Goal: Contribute content

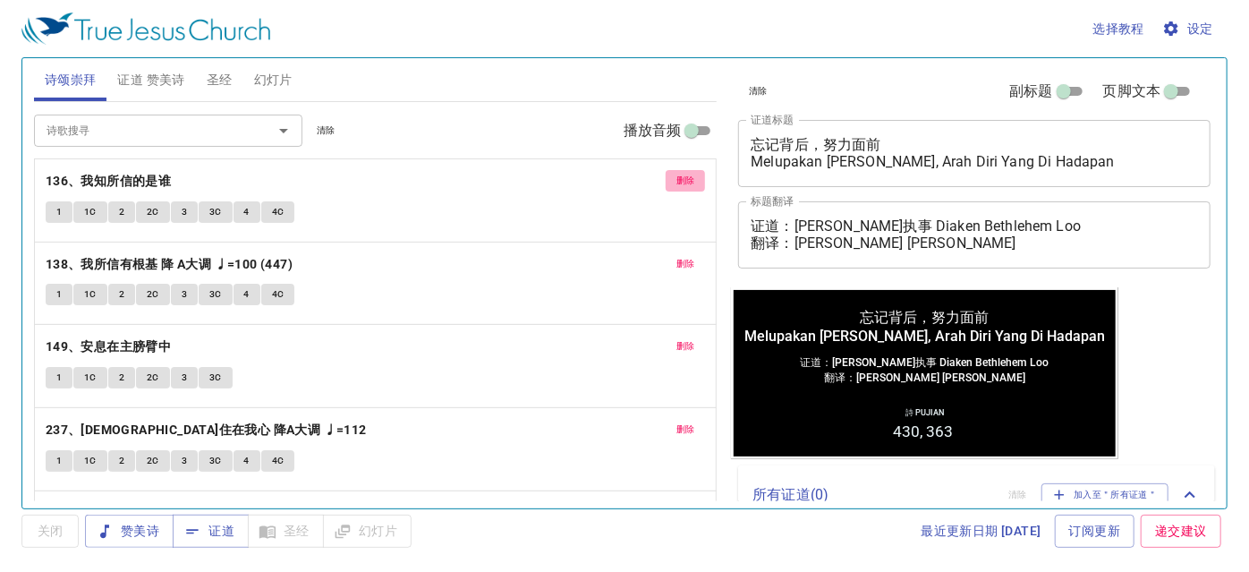
click at [677, 177] on span "删除" at bounding box center [686, 181] width 19 height 16
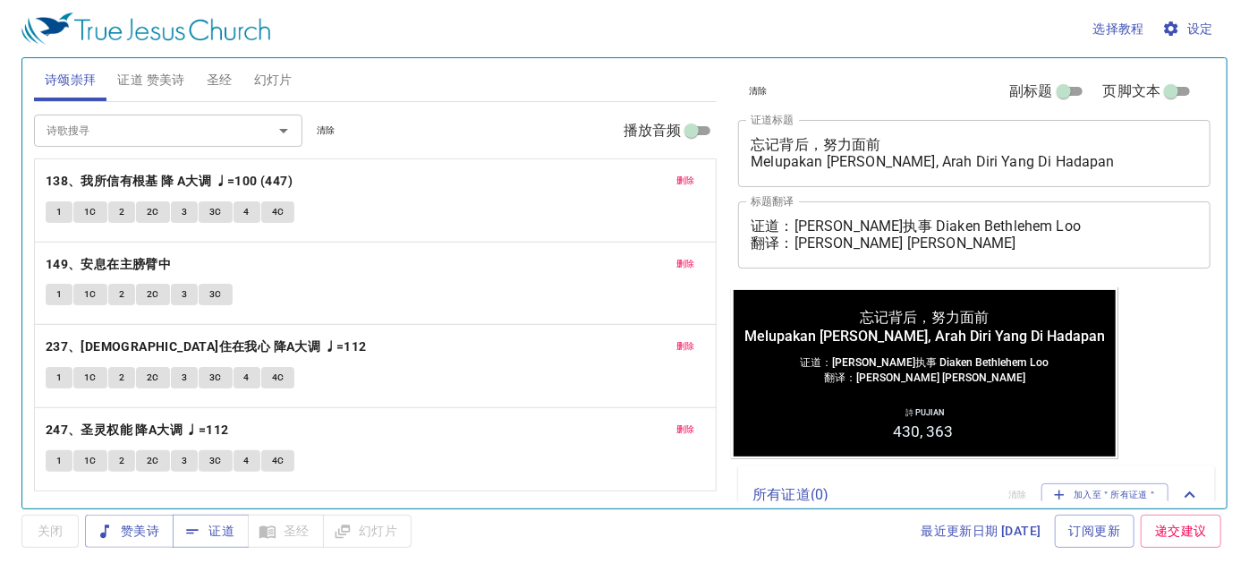
click at [673, 175] on button "删除" at bounding box center [686, 180] width 40 height 21
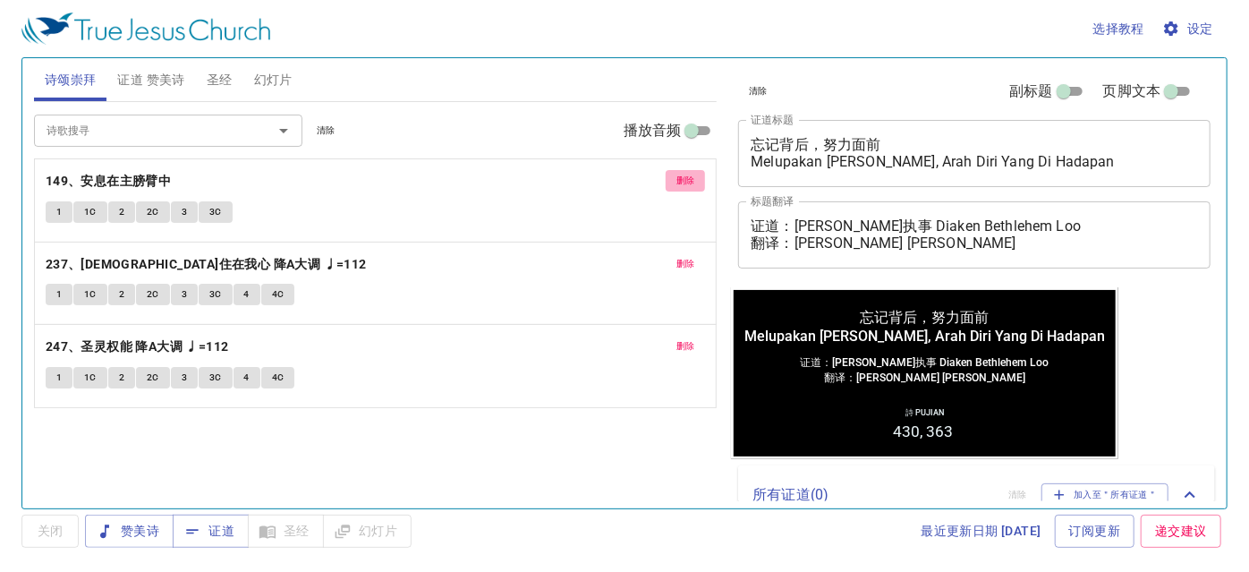
click at [677, 175] on span "删除" at bounding box center [686, 181] width 19 height 16
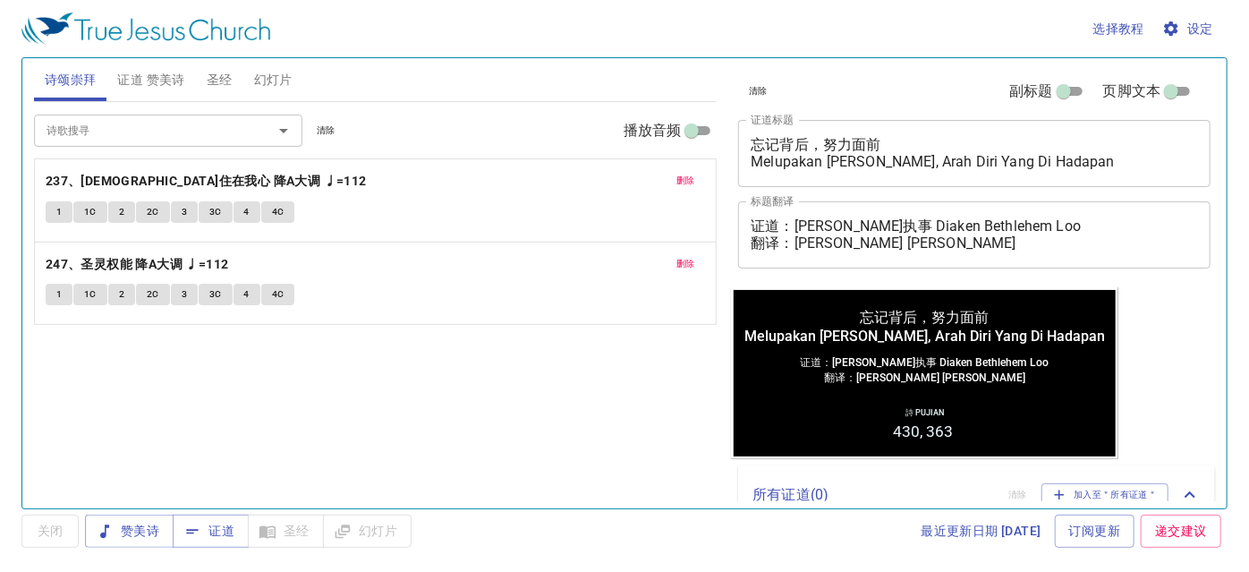
click at [677, 175] on span "删除" at bounding box center [686, 181] width 19 height 16
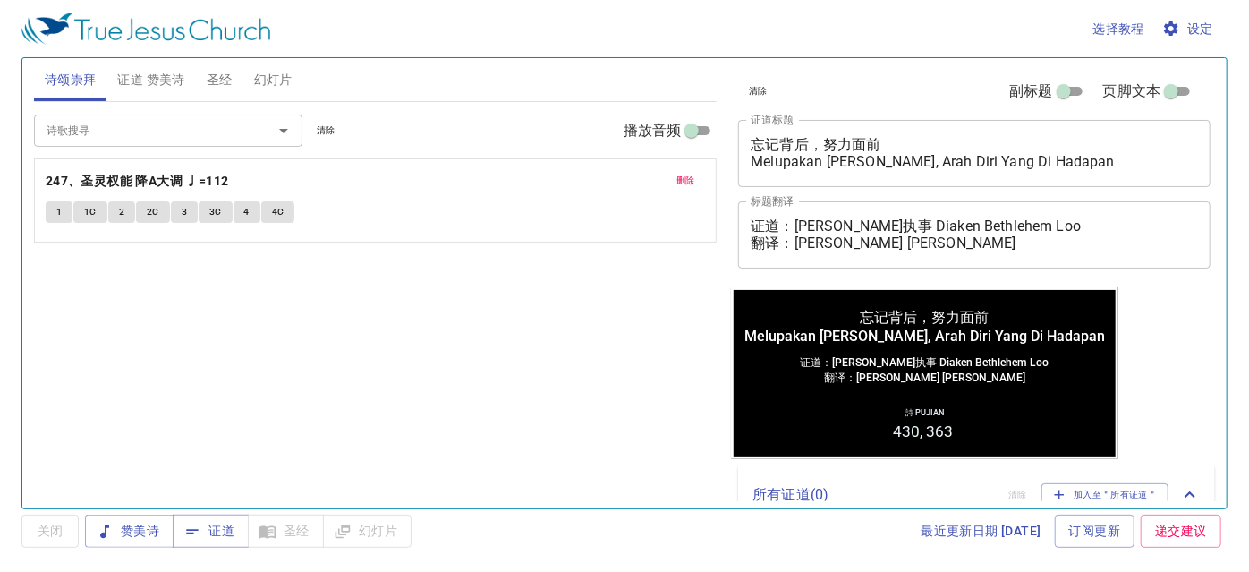
click at [677, 175] on span "删除" at bounding box center [686, 181] width 19 height 16
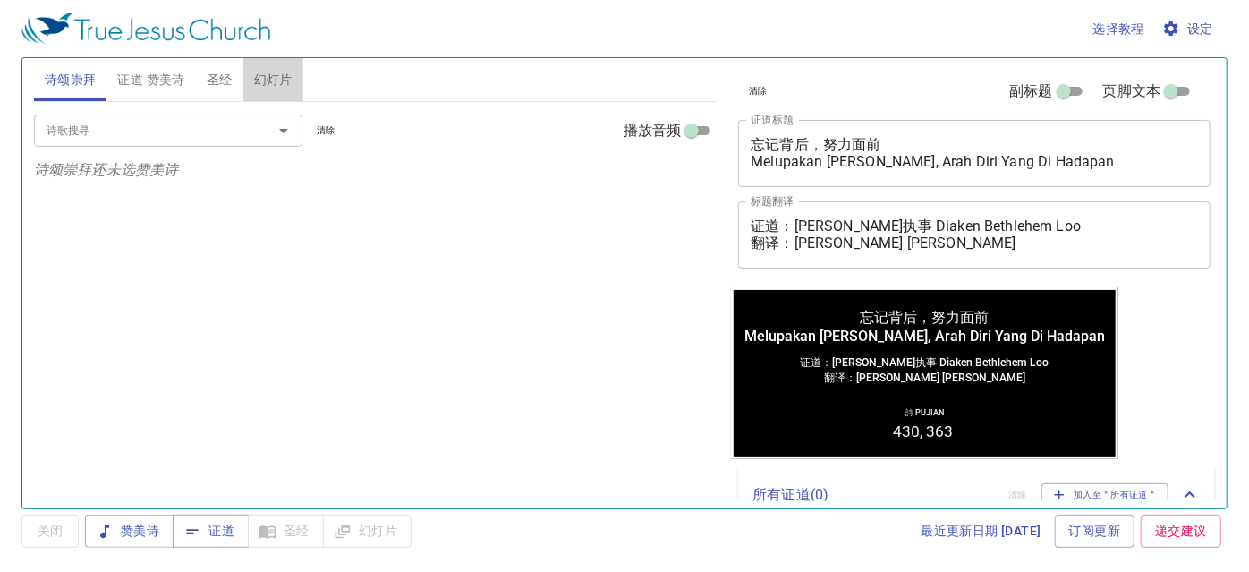
click at [284, 92] on button "幻灯片" at bounding box center [273, 79] width 60 height 43
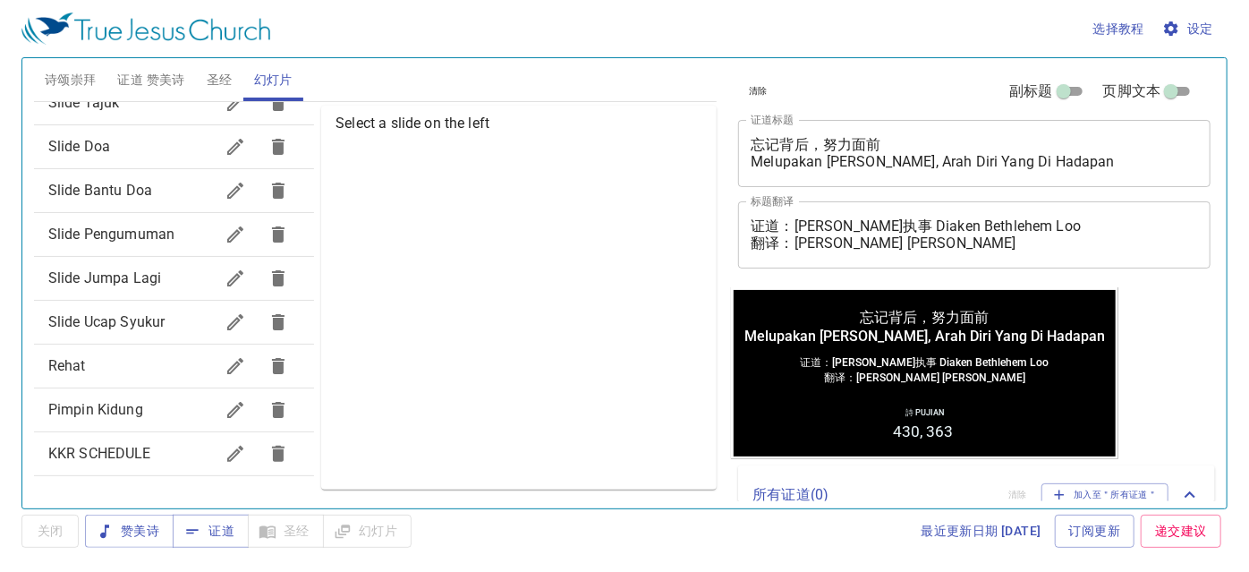
scroll to position [185, 0]
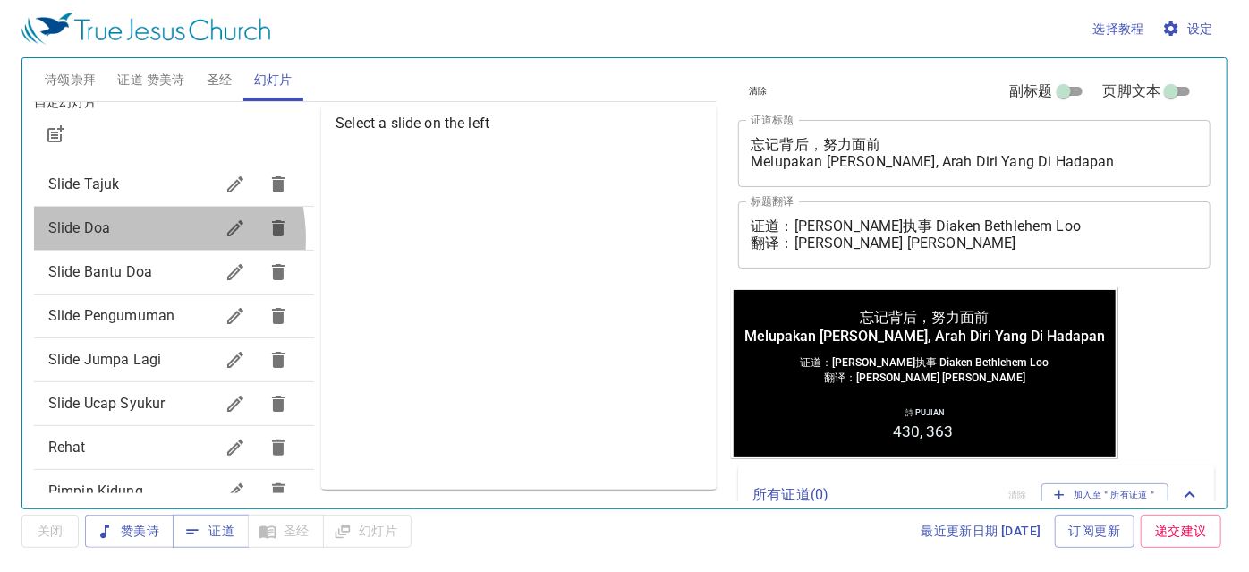
click at [116, 238] on div "Slide Doa" at bounding box center [174, 228] width 280 height 43
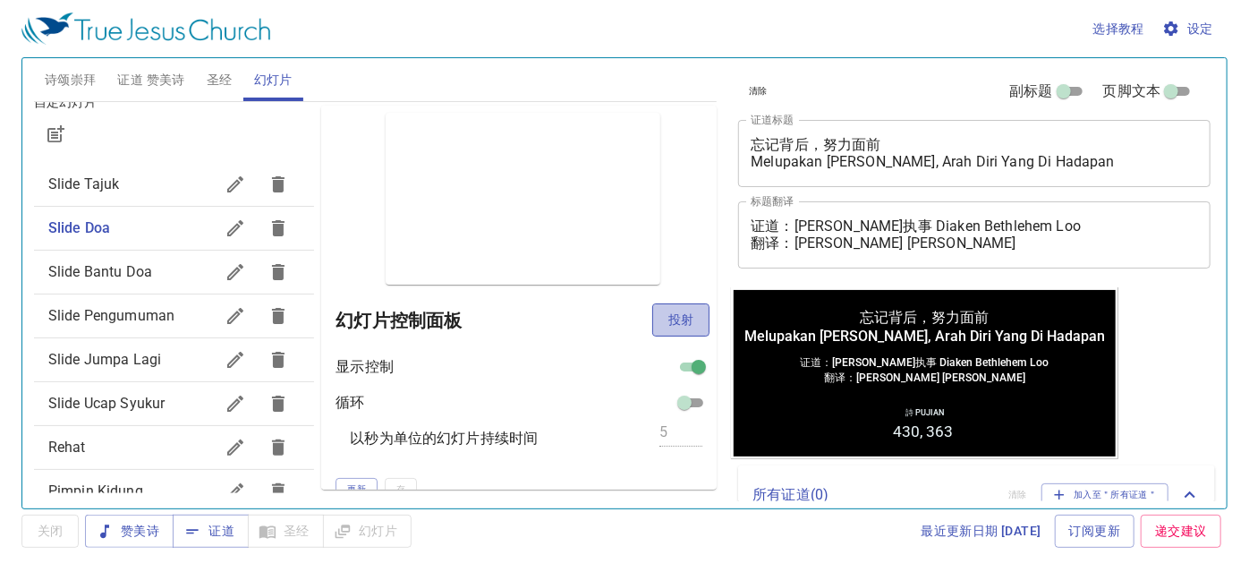
click at [667, 312] on span "投射" at bounding box center [681, 320] width 29 height 22
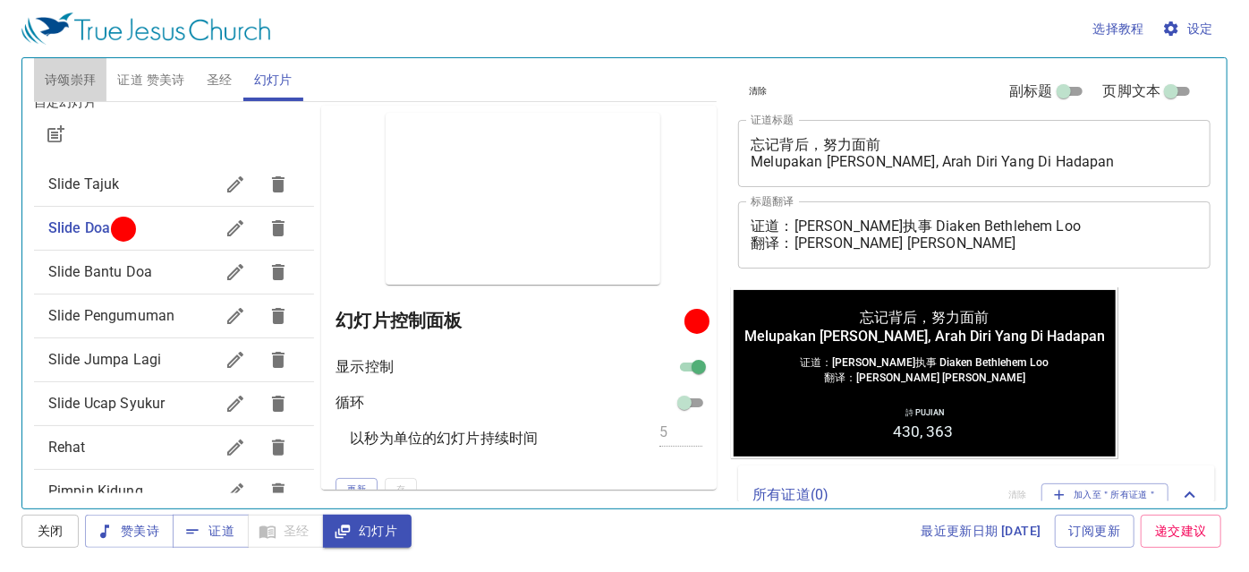
click at [77, 90] on span "诗颂崇拜" at bounding box center [71, 80] width 52 height 22
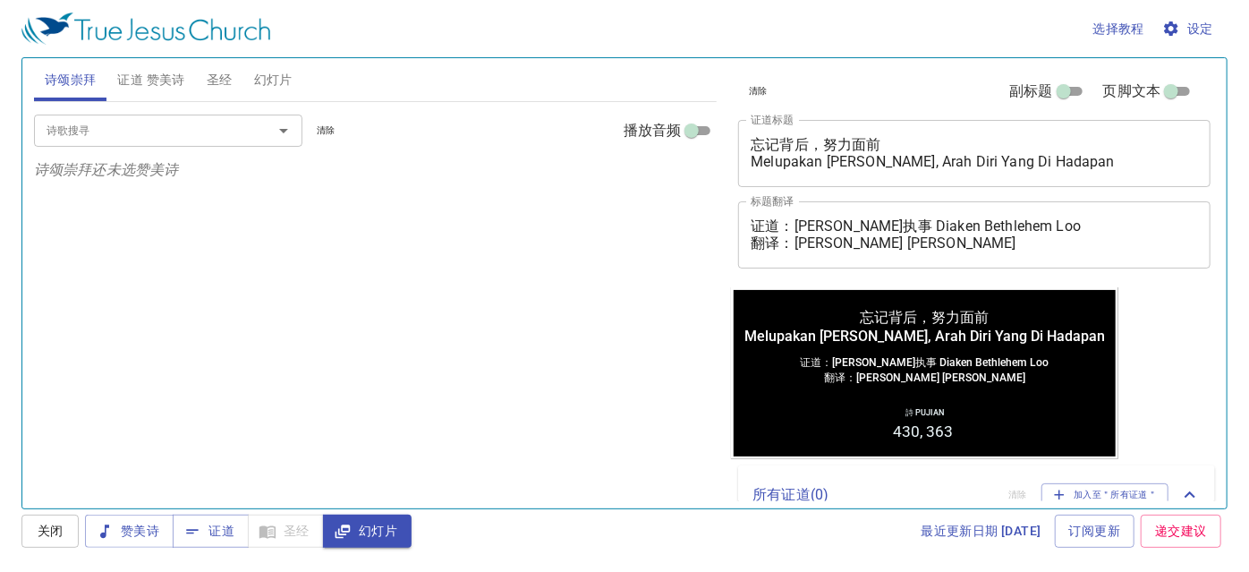
click at [148, 69] on span "证道 赞美诗" at bounding box center [150, 80] width 67 height 22
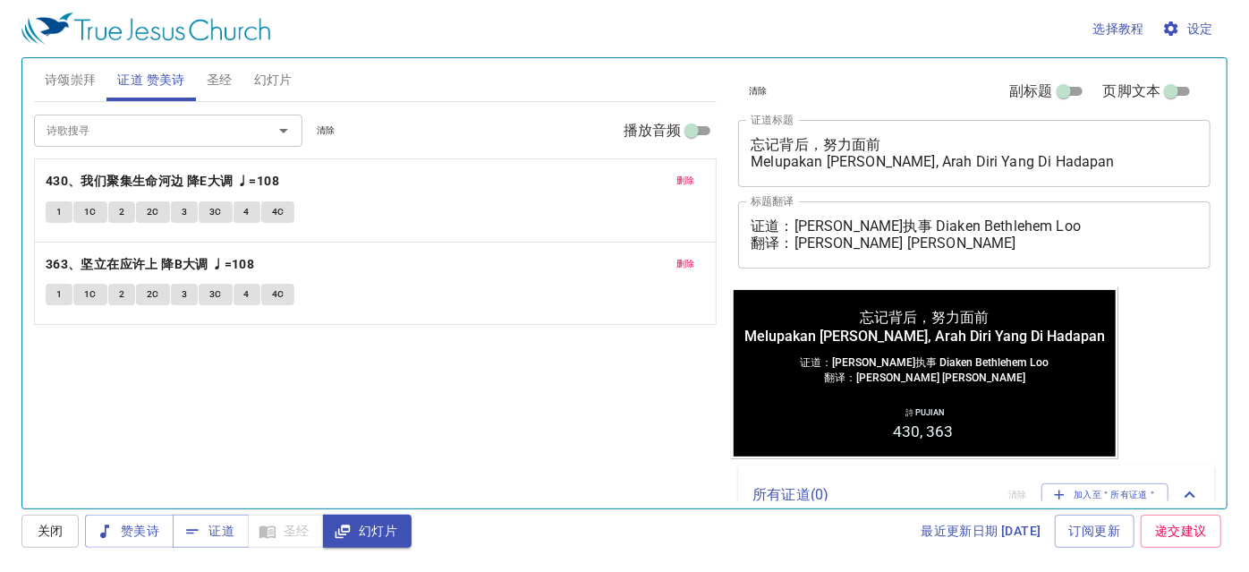
click at [677, 178] on span "删除" at bounding box center [686, 181] width 19 height 16
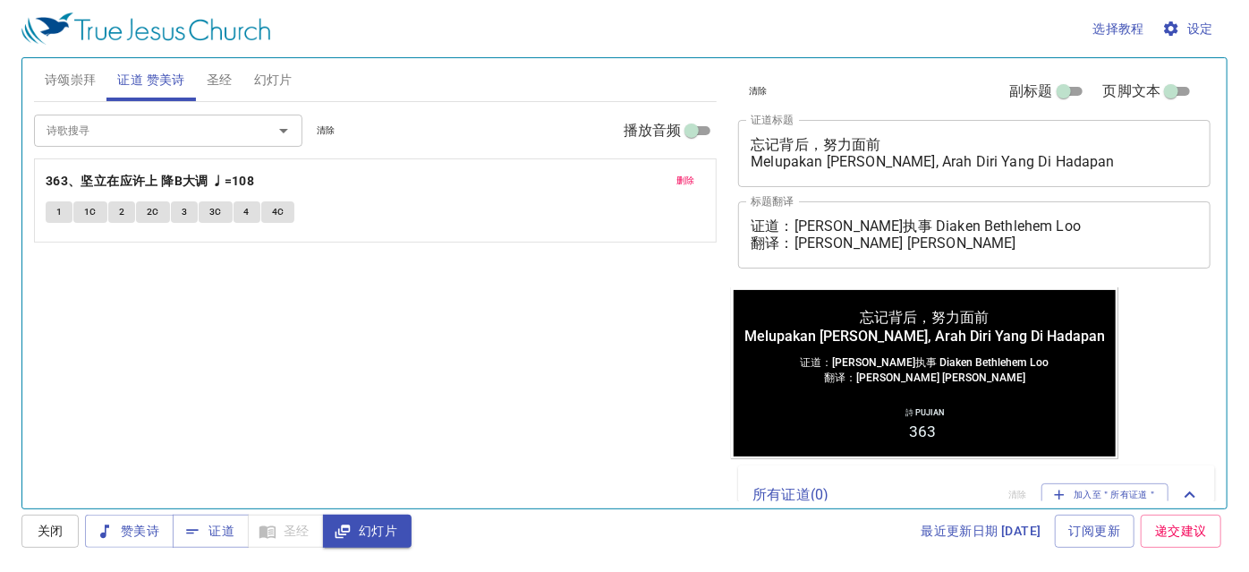
click at [677, 178] on span "删除" at bounding box center [686, 181] width 19 height 16
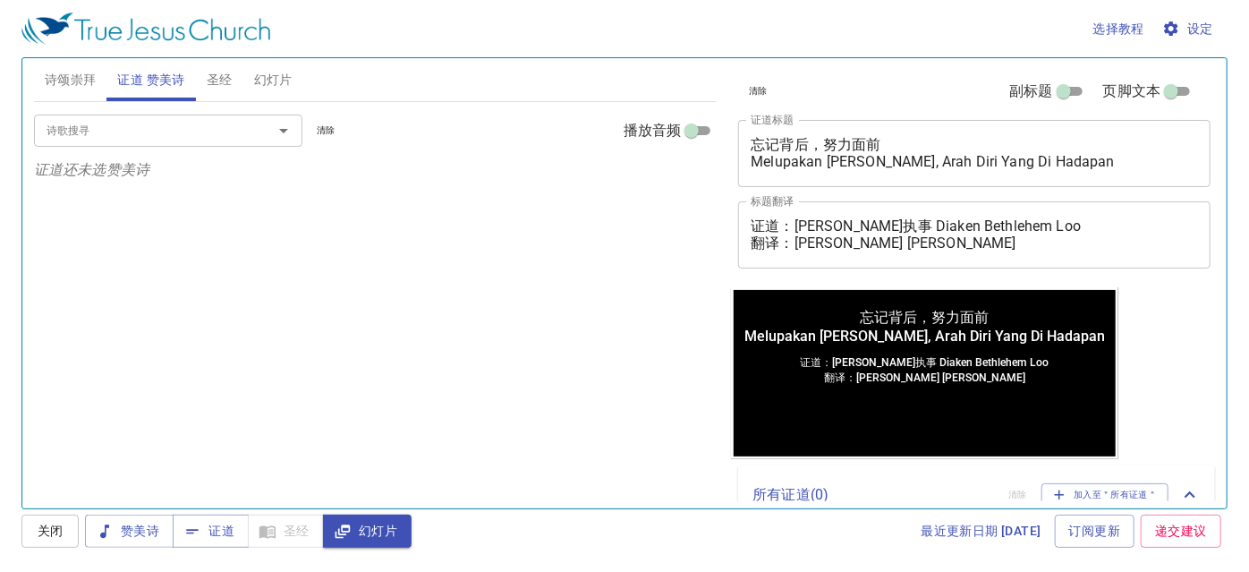
click at [84, 85] on span "诗颂崇拜" at bounding box center [71, 80] width 52 height 22
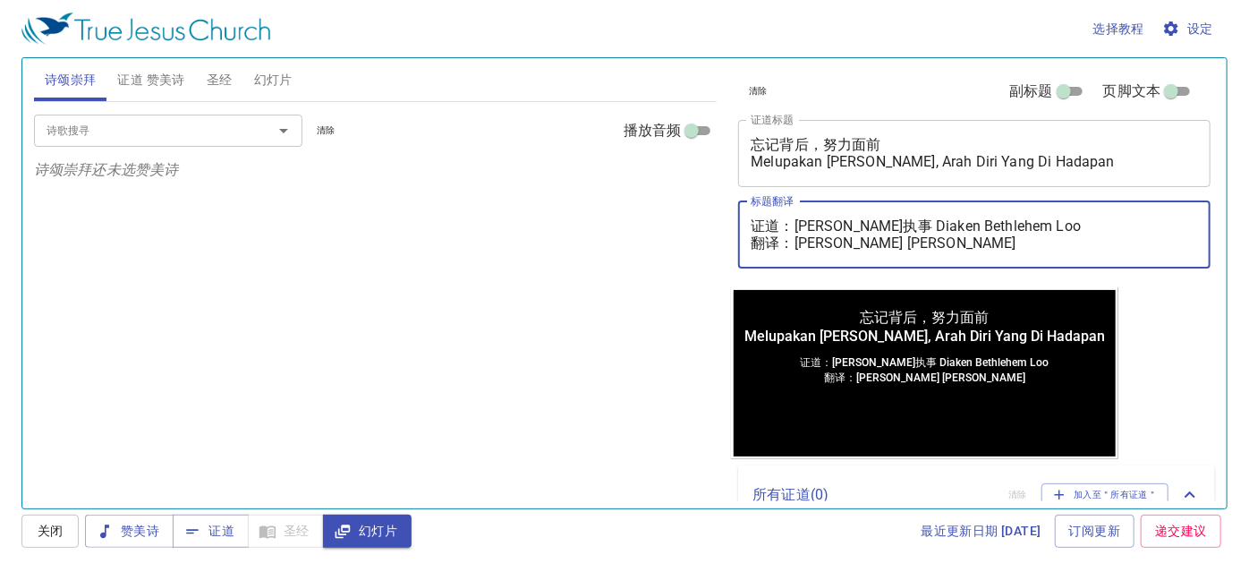
drag, startPoint x: 793, startPoint y: 240, endPoint x: 1037, endPoint y: 240, distance: 244.3
click at [1037, 240] on textarea "证道：卢伯利恒执事 Diaken Bethlehem Loo 翻译：李玉凤姊妹 Saudari Lee Nyuk Fung" at bounding box center [975, 234] width 448 height 34
paste textarea "彭路加执事 Diaken Lukas Pang"
drag, startPoint x: 801, startPoint y: 226, endPoint x: 1093, endPoint y: 204, distance: 292.6
click at [1093, 204] on div "证道：卢伯利恒执事 Diaken Bethlehem Loo 翻译：彭路加执事 Diaken Lukas Pang x 标题翻译" at bounding box center [974, 234] width 473 height 67
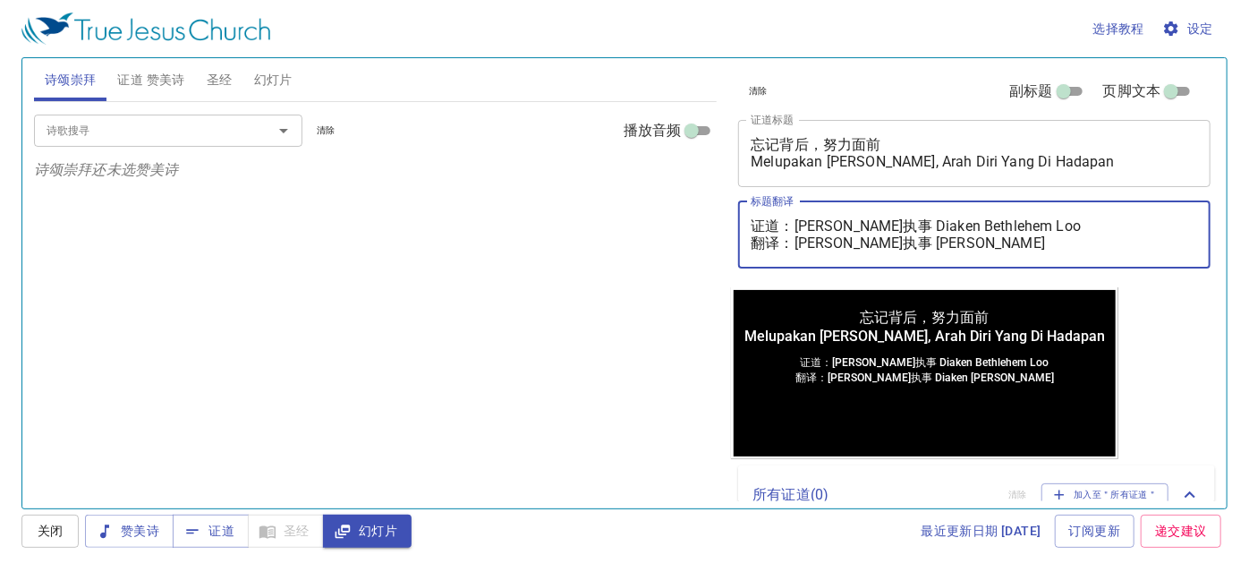
paste textarea "李玛拉基传道 Pendeta Maleakhi Lee"
type textarea "证道：李玛拉基传道 Pendeta Maleakhi Lee 翻译：彭路加执事 Diaken Lukas Pang"
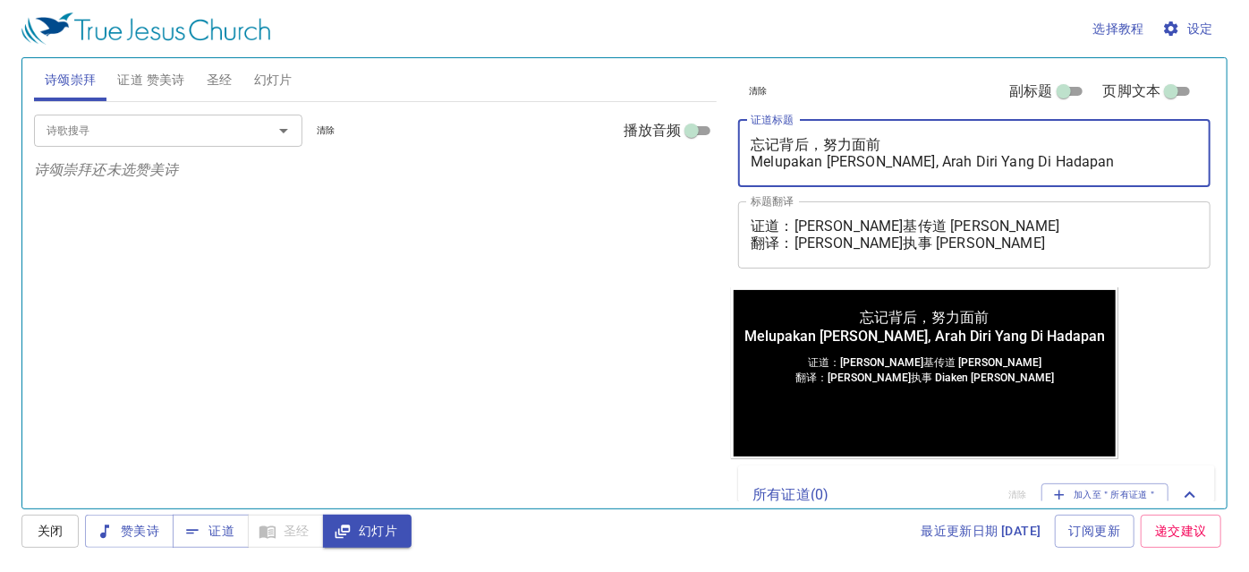
drag, startPoint x: 768, startPoint y: 146, endPoint x: 935, endPoint y: 131, distance: 168.1
click at [935, 131] on div "忘记背后，努力面前 Melupakan Yang Di Belakang, Arah Diri Yang Di Hadapan x 证道标题" at bounding box center [974, 153] width 473 height 67
drag, startPoint x: 763, startPoint y: 156, endPoint x: 1160, endPoint y: 161, distance: 396.5
click at [1160, 161] on textarea "忘 Melupakan Yang Di Belakang, Arah Diri Yang Di Hadapan" at bounding box center [975, 153] width 448 height 34
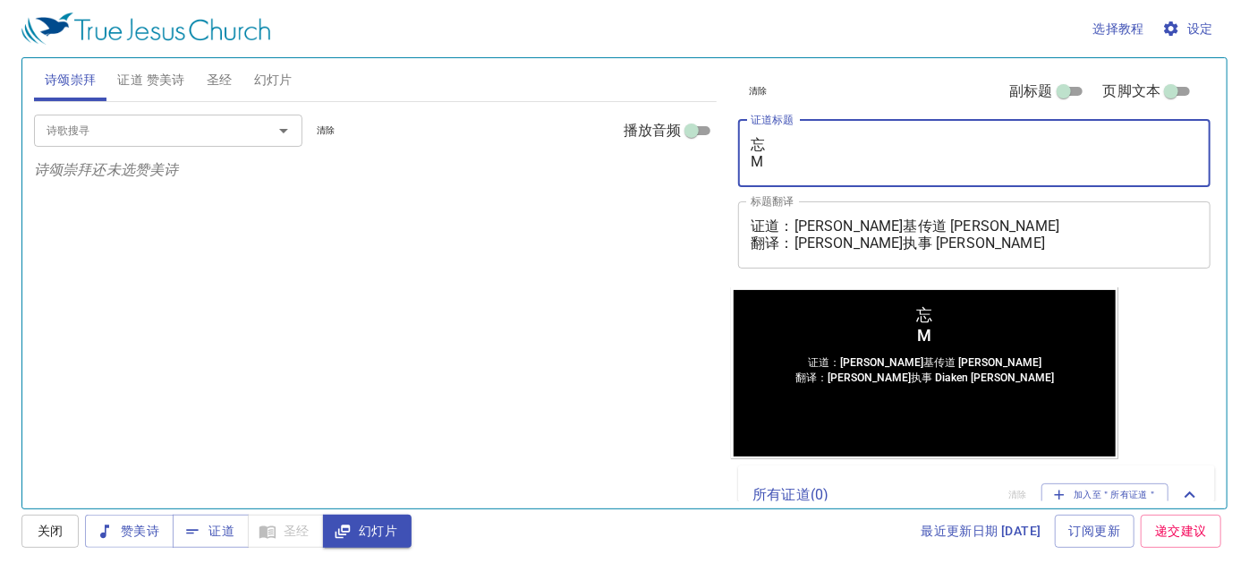
click at [947, 145] on textarea "忘 M" at bounding box center [975, 153] width 448 height 34
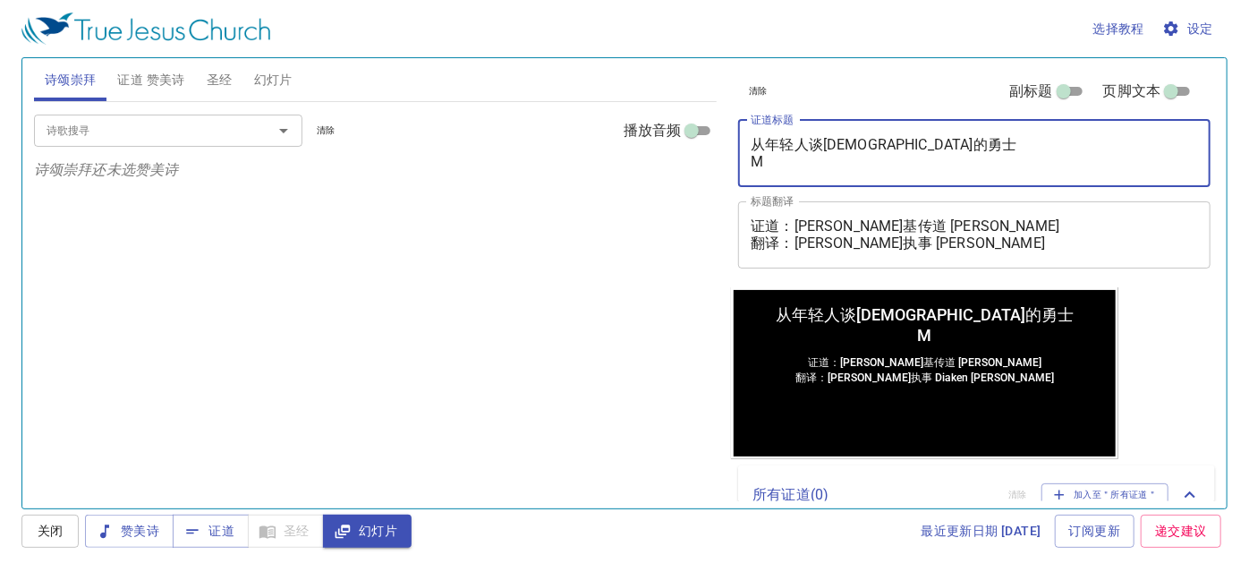
click at [814, 164] on textarea "从年轻人谈神的勇士 M" at bounding box center [975, 153] width 448 height 34
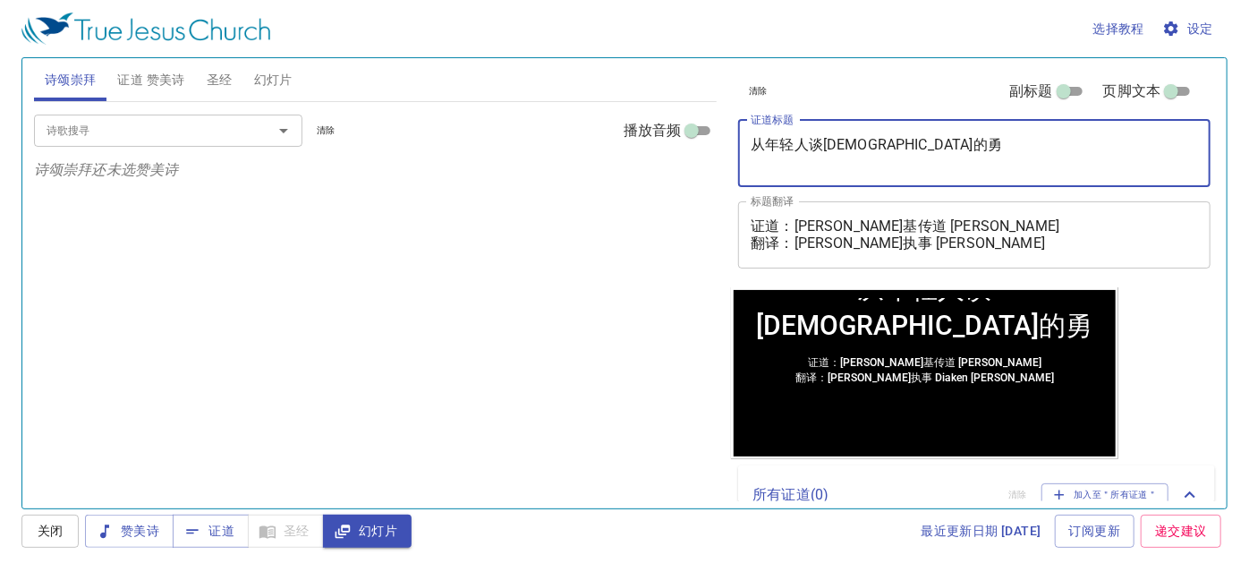
type textarea "从年轻人谈神的勇"
click at [282, 92] on button "幻灯片" at bounding box center [273, 79] width 60 height 43
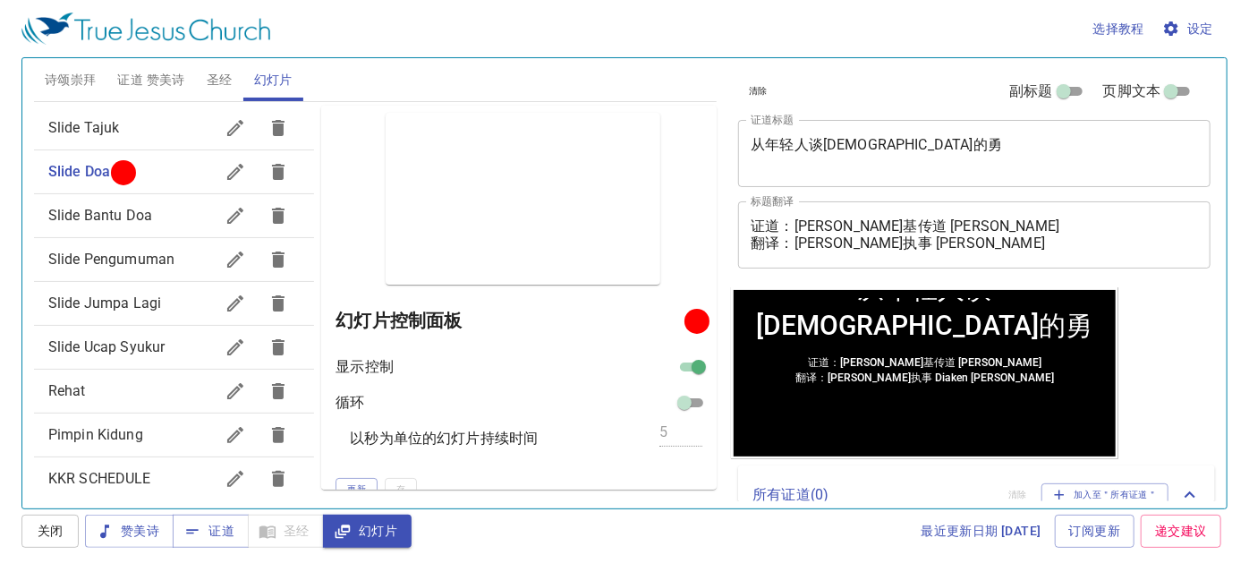
scroll to position [267, 0]
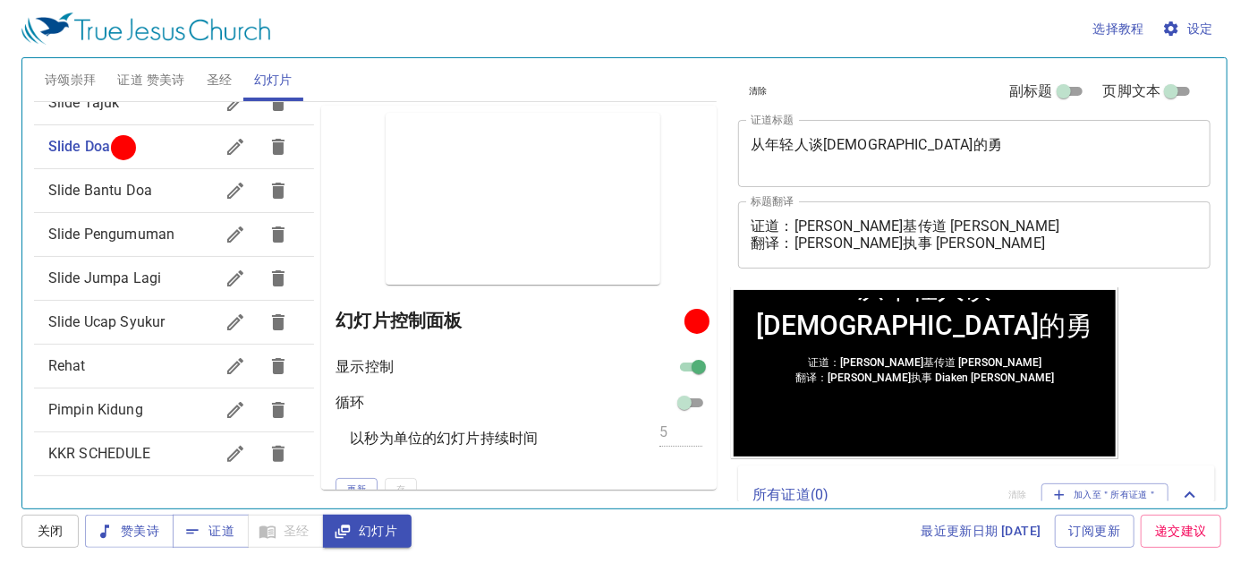
click at [133, 234] on span "Slide Pengumuman" at bounding box center [111, 234] width 126 height 17
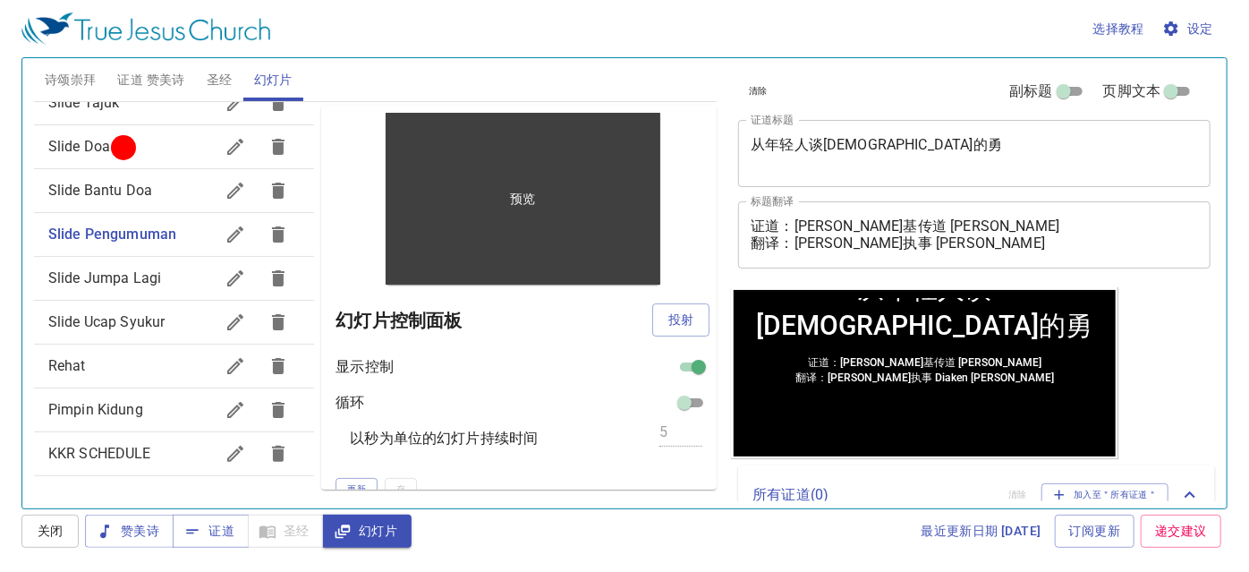
click at [517, 202] on p "预览" at bounding box center [522, 199] width 25 height 18
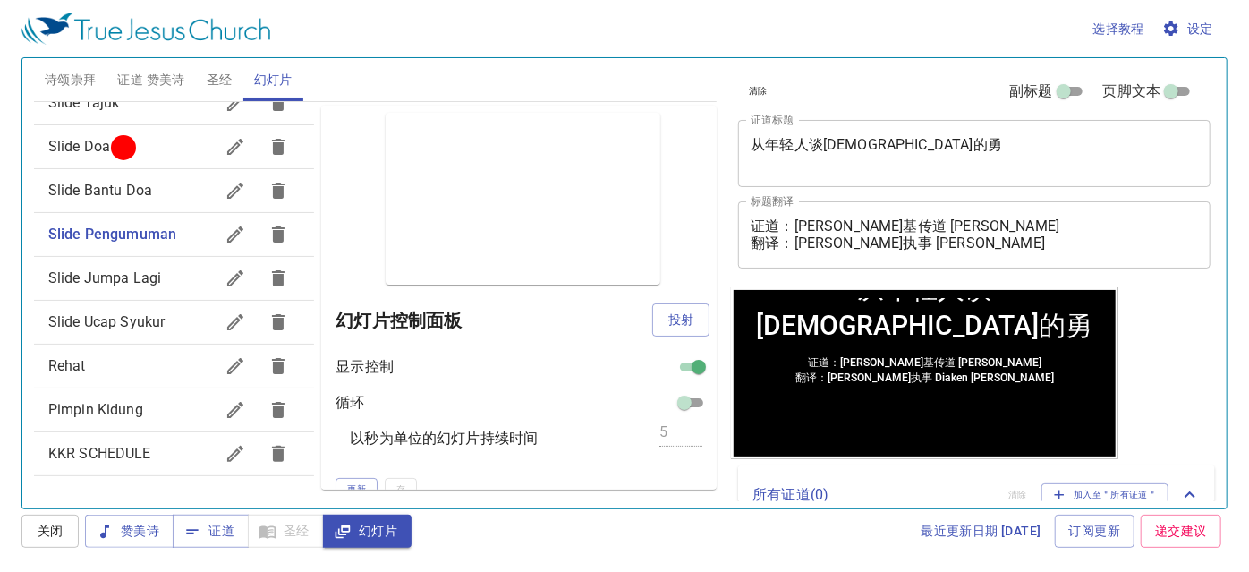
click at [214, 235] on button "button" at bounding box center [235, 234] width 43 height 43
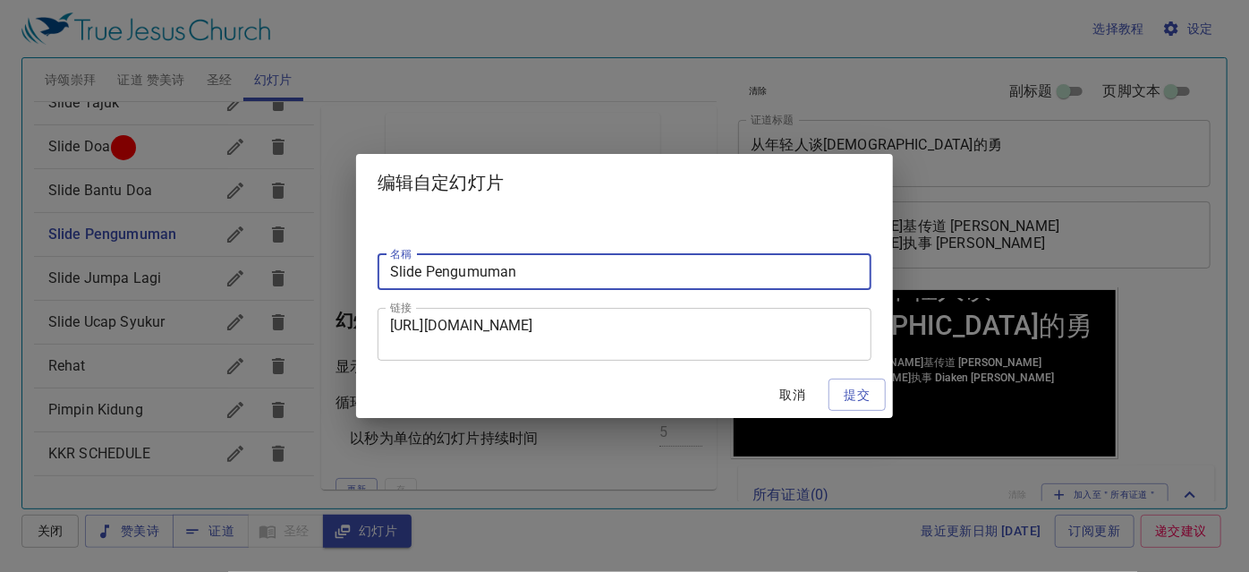
click at [410, 322] on textarea "https://docs.google.com/presentation/d/1nAyDBUuIzD1ekAWh3LMOPf8CJaBgEjvQuwd7dhy…" at bounding box center [624, 334] width 469 height 34
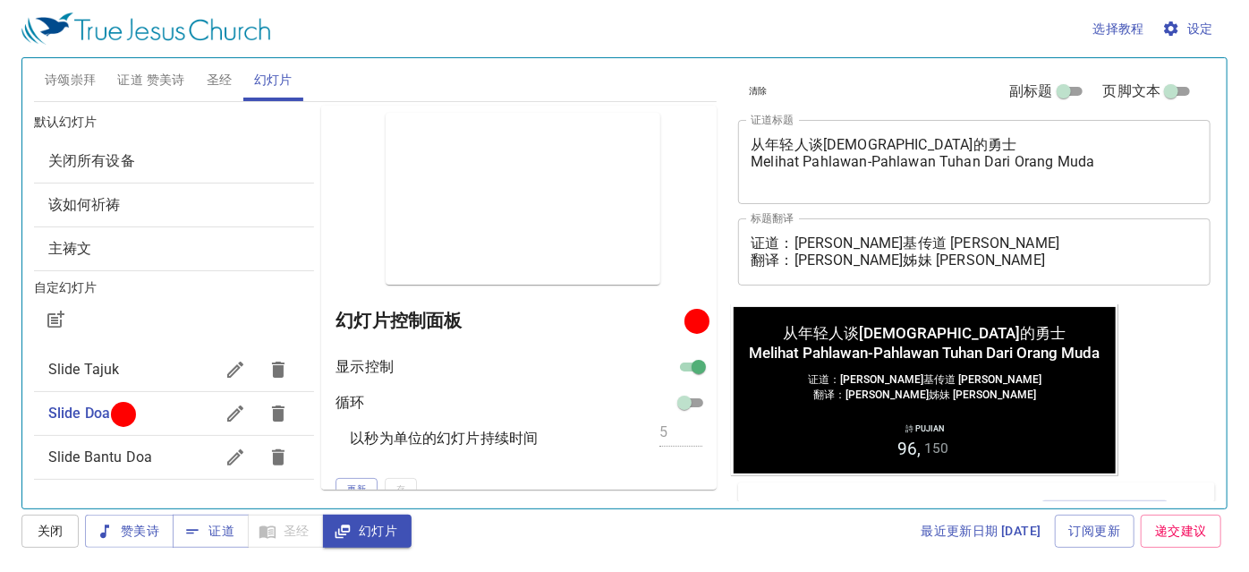
scroll to position [146, 0]
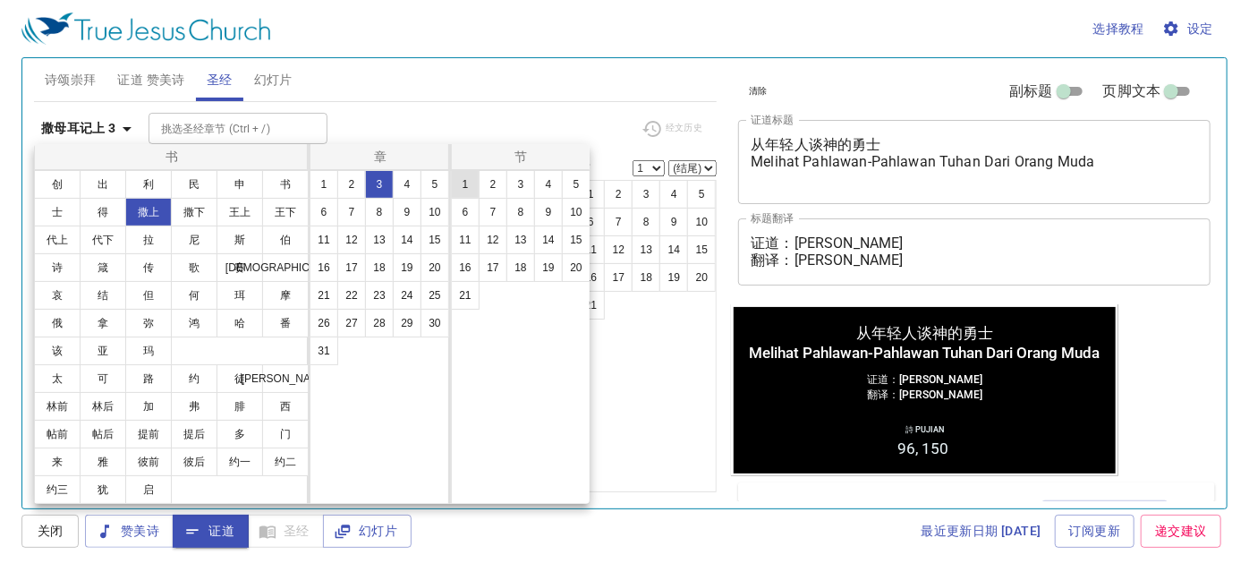
click at [453, 181] on button "1" at bounding box center [465, 184] width 29 height 29
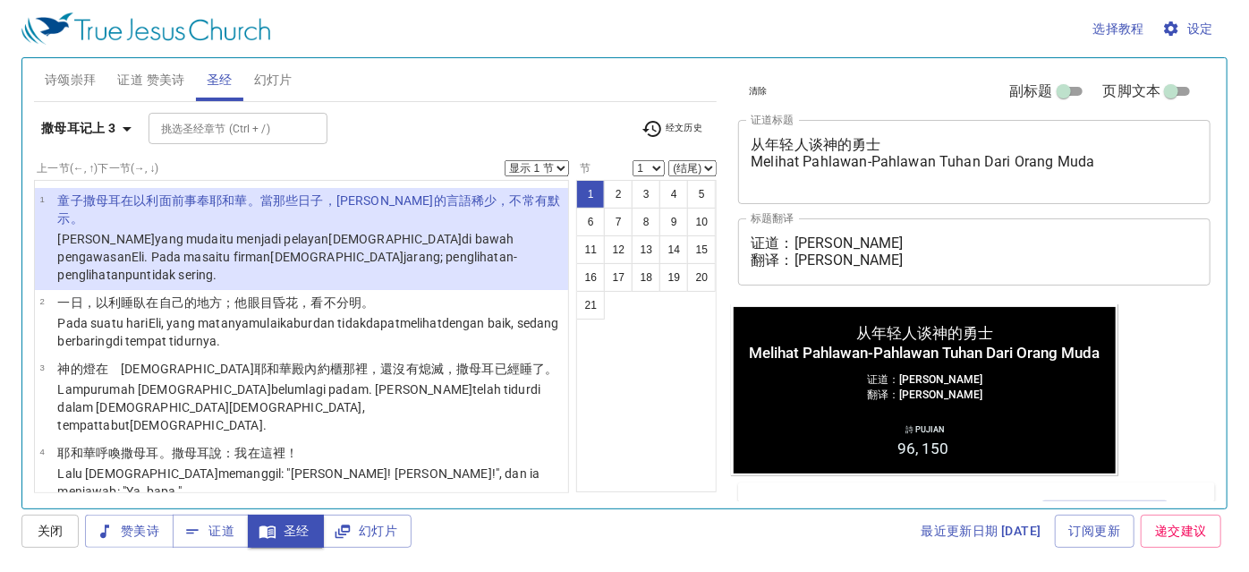
click at [369, 175] on button "1" at bounding box center [357, 167] width 21 height 16
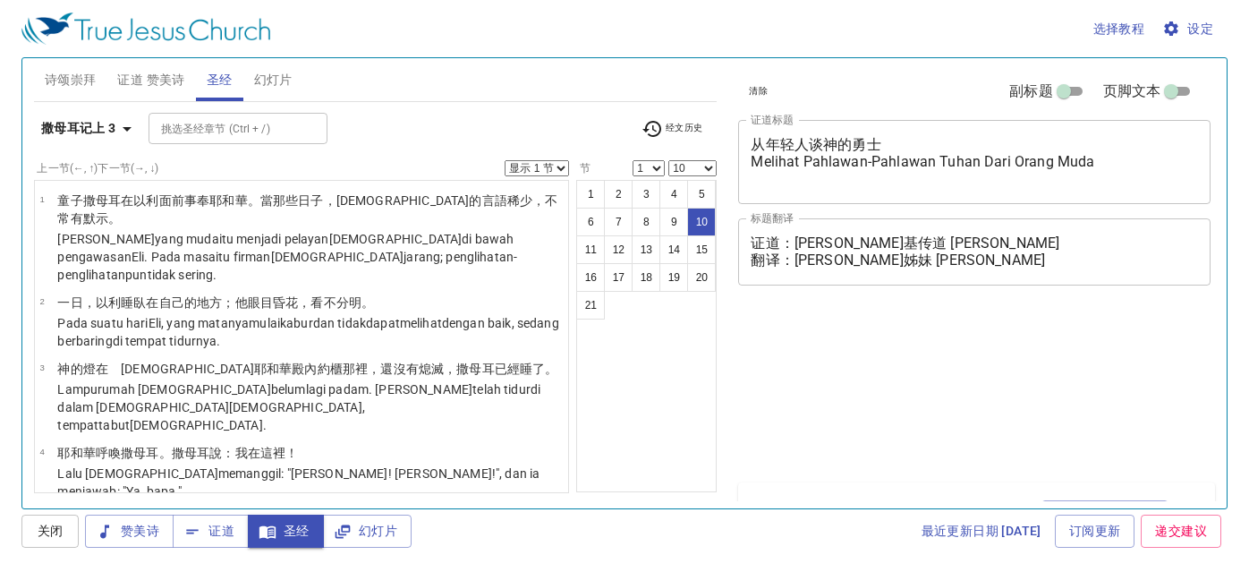
select select "10"
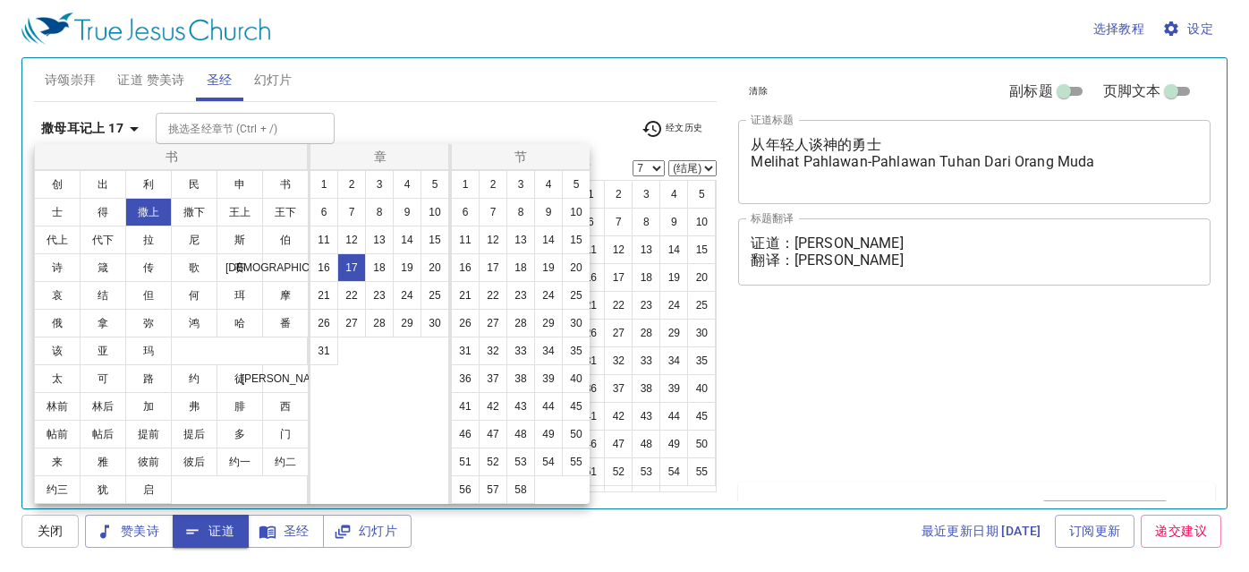
select select "7"
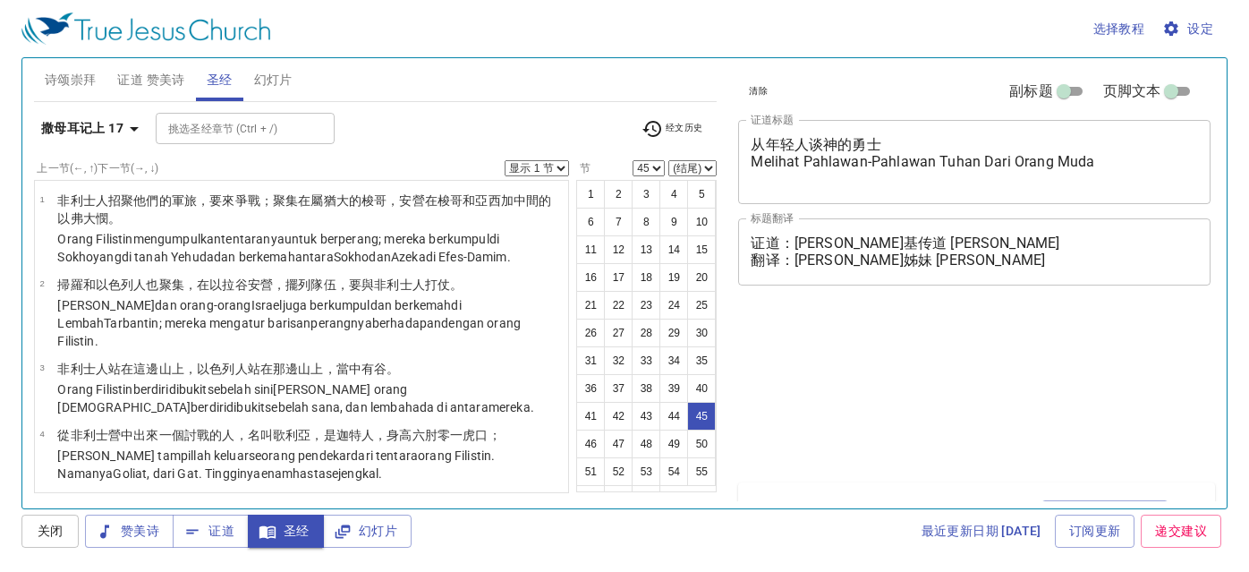
select select "45"
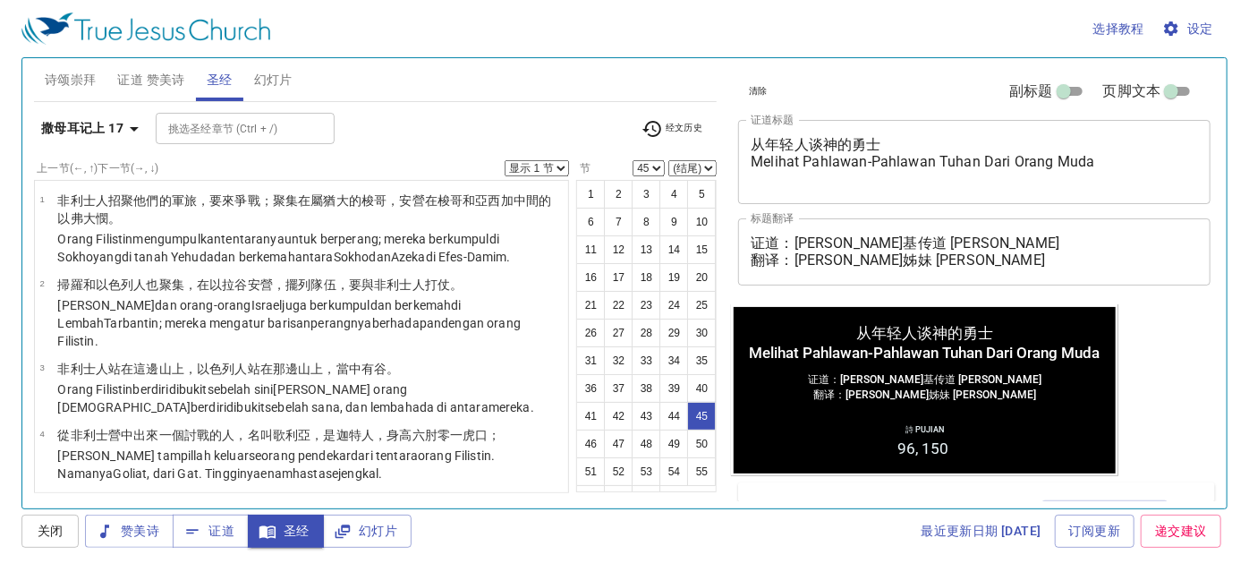
scroll to position [3551, 0]
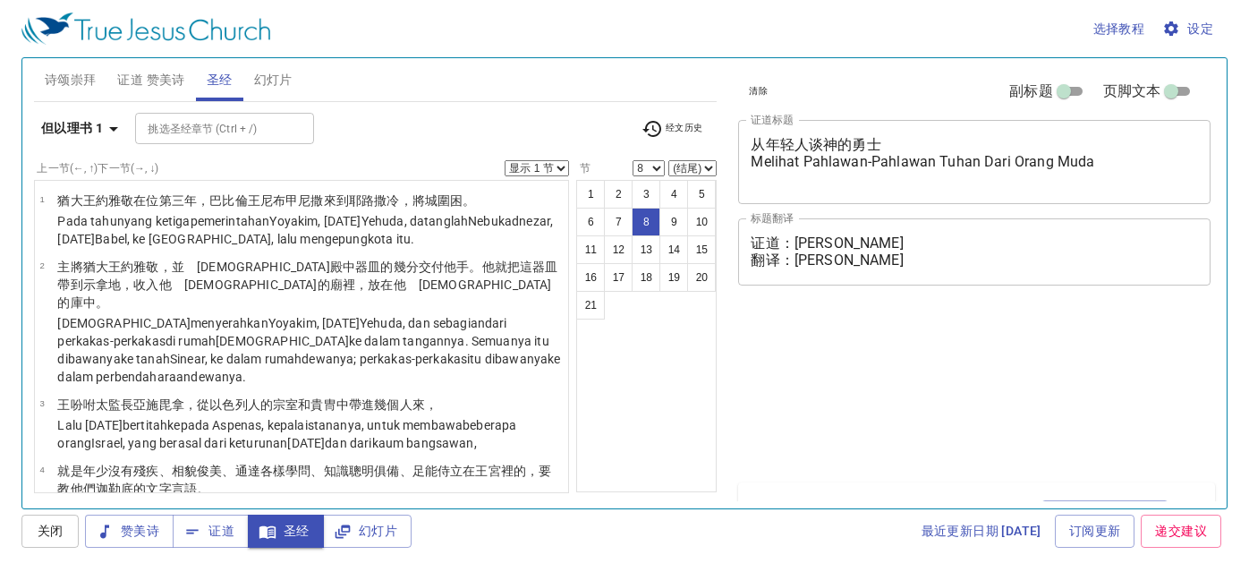
select select "8"
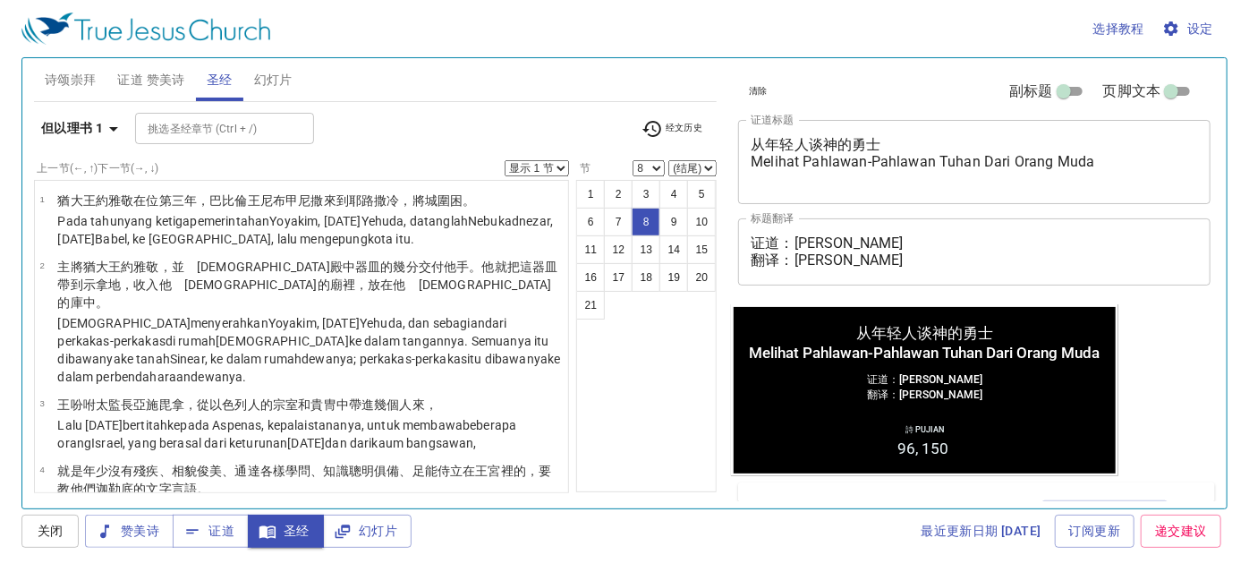
scroll to position [517, 0]
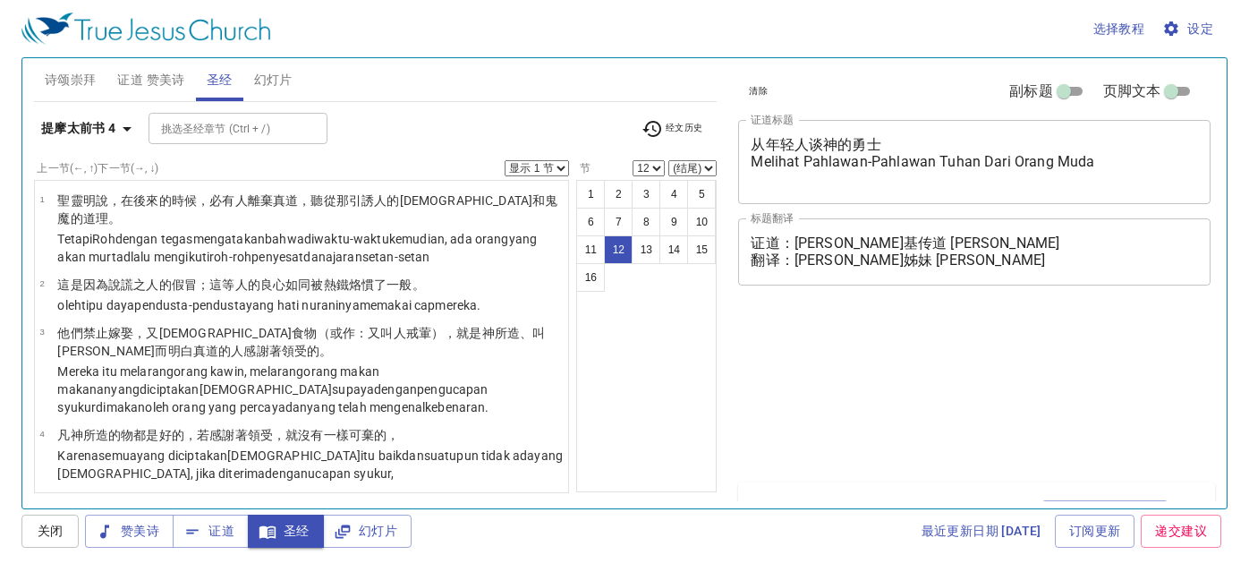
select select "12"
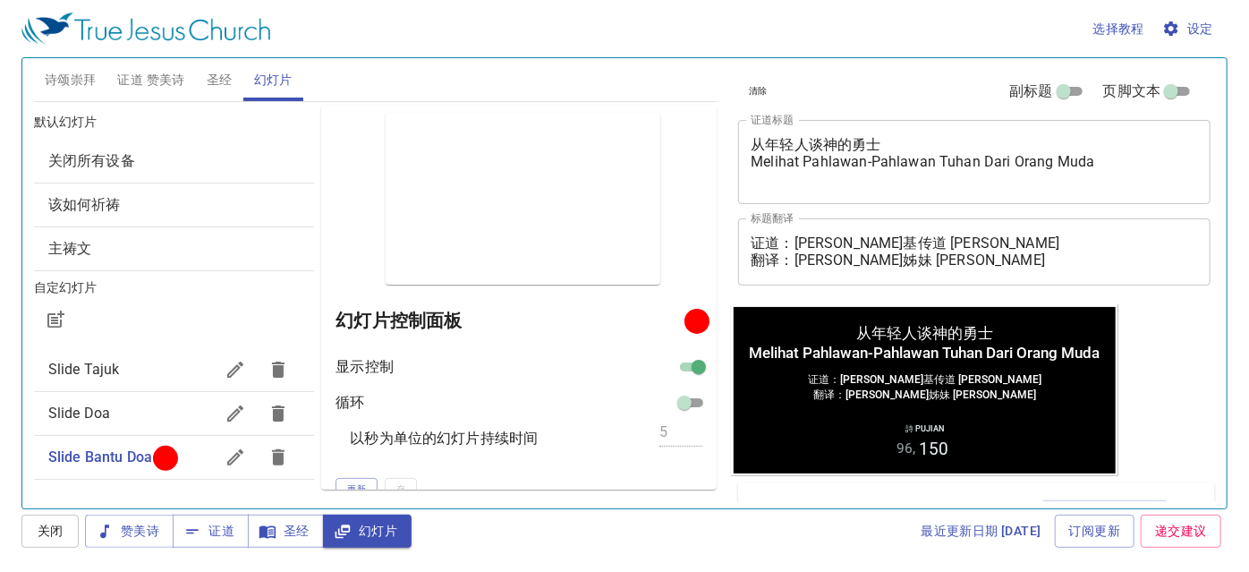
scroll to position [146, 0]
